Goal: Task Accomplishment & Management: Manage account settings

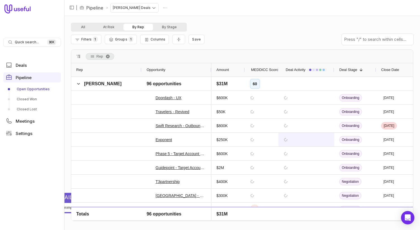
drag, startPoint x: 164, startPoint y: 63, endPoint x: 284, endPoint y: 144, distance: 145.0
click at [141, 66] on div at bounding box center [141, 69] width 2 height 13
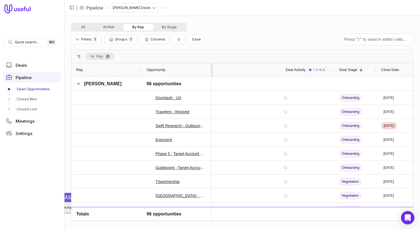
click at [66, 206] on button "Unimpersonate" at bounding box center [74, 207] width 145 height 9
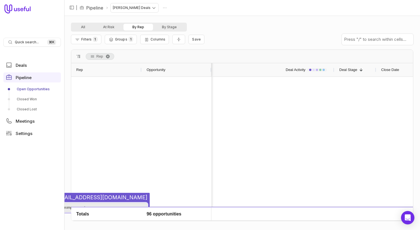
click at [67, 205] on button "Unimpersonate" at bounding box center [74, 207] width 145 height 9
